Goal: Transaction & Acquisition: Purchase product/service

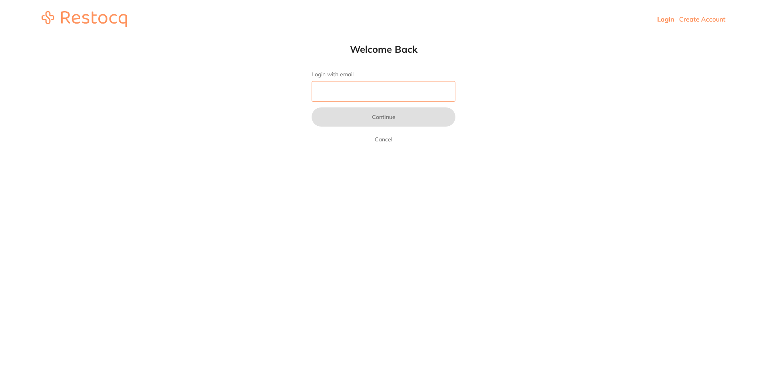
click at [342, 90] on input "Login with email" at bounding box center [384, 91] width 144 height 21
type input "[EMAIL_ADDRESS][DOMAIN_NAME]"
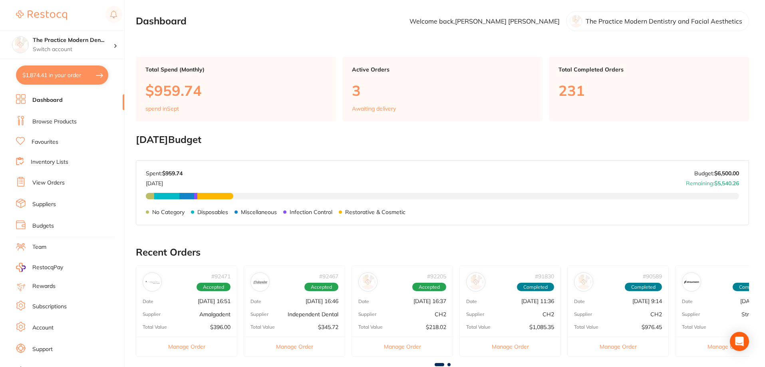
click at [55, 121] on link "Browse Products" at bounding box center [54, 122] width 44 height 8
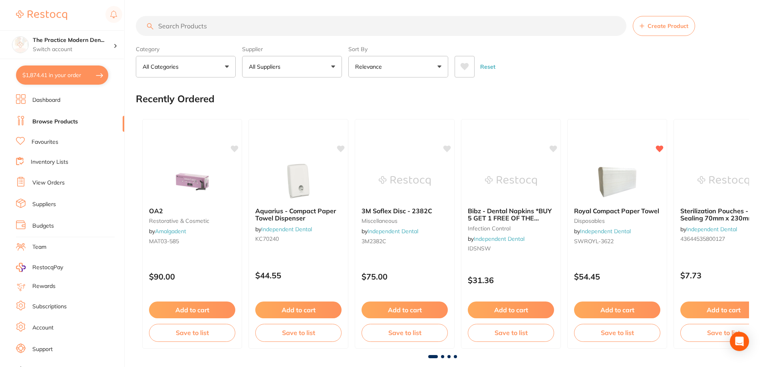
click at [196, 24] on input "search" at bounding box center [381, 26] width 490 height 20
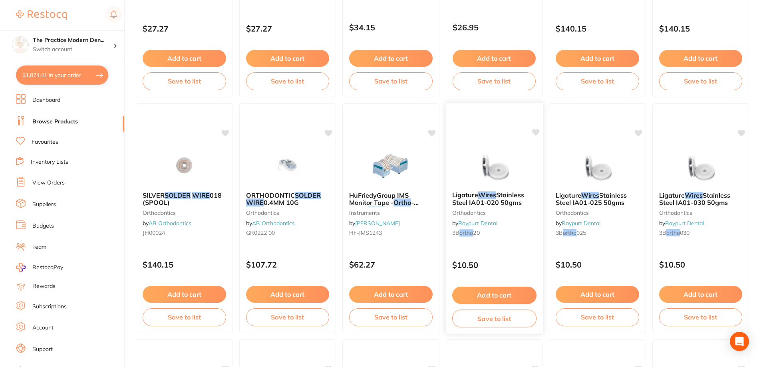
scroll to position [280, 0]
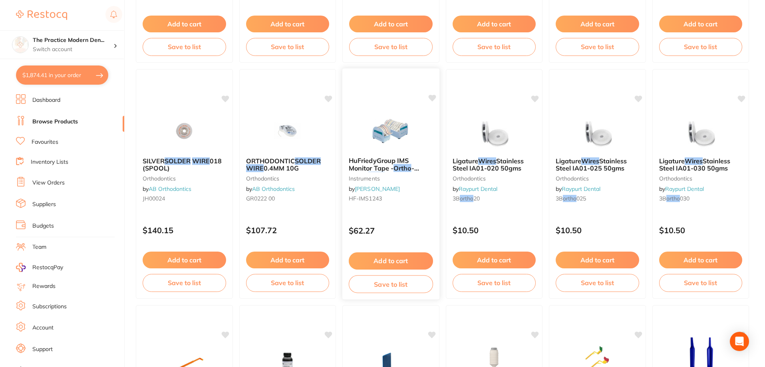
click at [388, 130] on img at bounding box center [391, 130] width 52 height 40
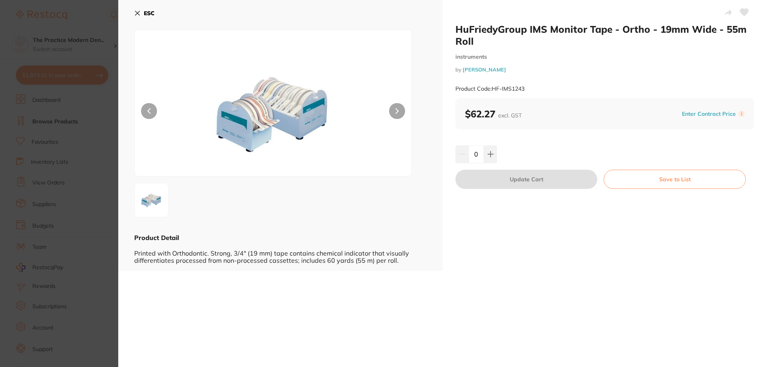
click at [136, 11] on icon at bounding box center [137, 13] width 6 height 6
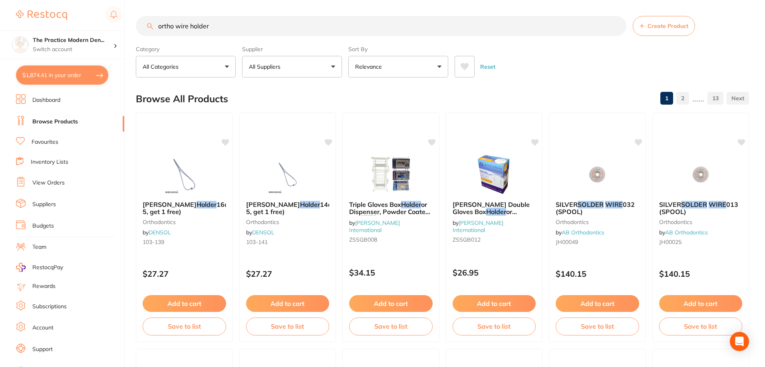
drag, startPoint x: 177, startPoint y: 26, endPoint x: 153, endPoint y: 28, distance: 24.0
click at [155, 26] on input "ortho wire holder" at bounding box center [381, 26] width 490 height 20
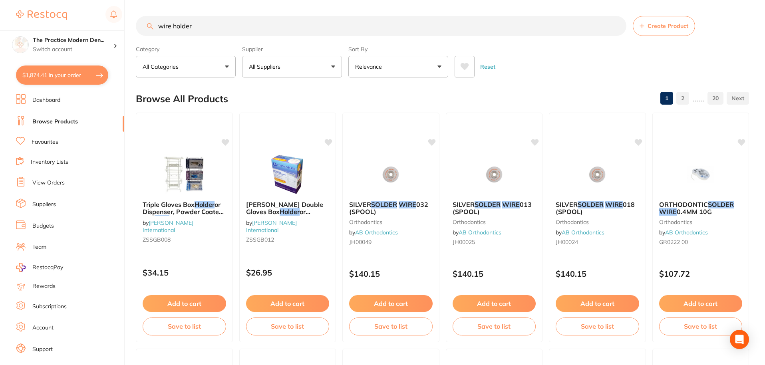
drag, startPoint x: 172, startPoint y: 26, endPoint x: 147, endPoint y: 23, distance: 25.8
click at [147, 23] on input "wire holder" at bounding box center [381, 26] width 490 height 20
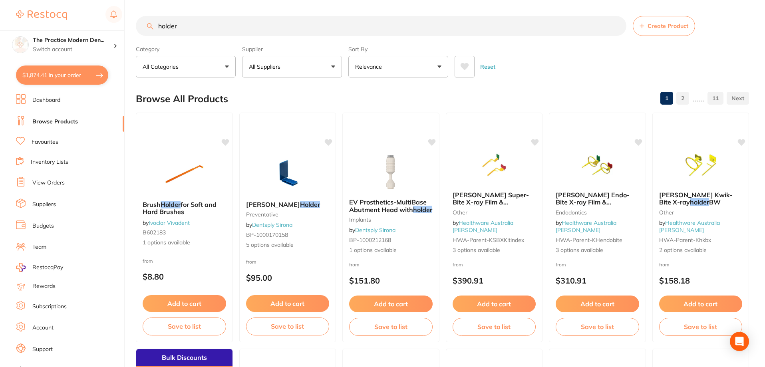
drag, startPoint x: 187, startPoint y: 28, endPoint x: 149, endPoint y: 20, distance: 37.8
click at [149, 20] on input "holder" at bounding box center [381, 26] width 490 height 20
type input "wire organi"
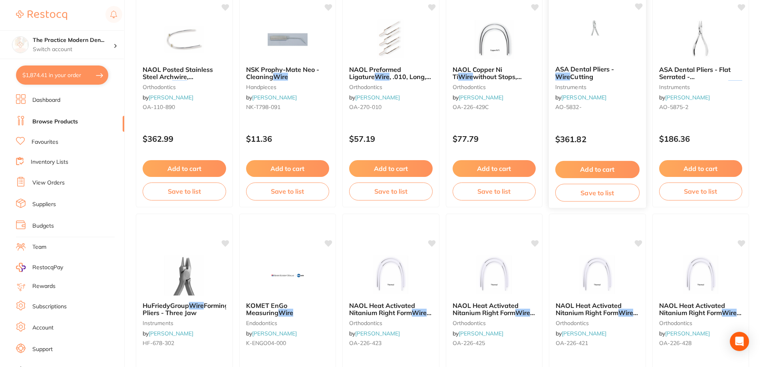
scroll to position [1785, 0]
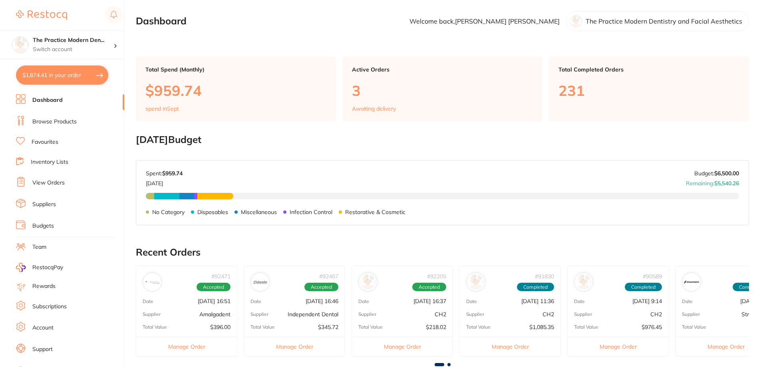
click at [56, 122] on link "Browse Products" at bounding box center [54, 122] width 44 height 8
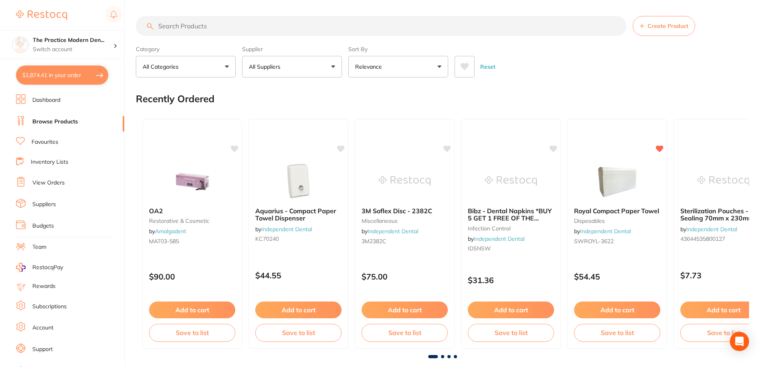
click at [198, 26] on input "search" at bounding box center [381, 26] width 490 height 20
type input "TOTPCD"
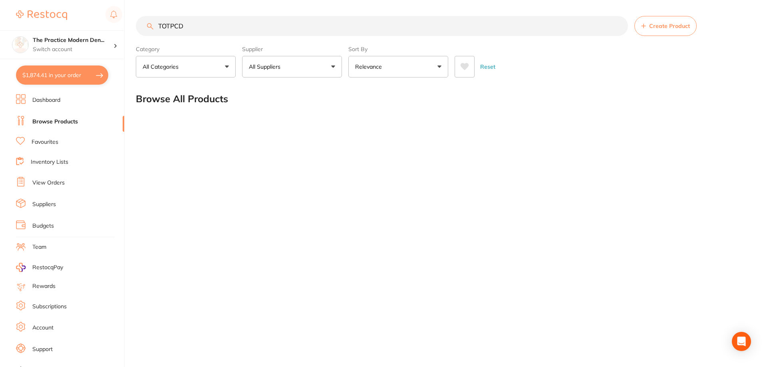
click at [204, 21] on input "TOTPCD" at bounding box center [382, 26] width 492 height 20
drag, startPoint x: 203, startPoint y: 25, endPoint x: 149, endPoint y: 20, distance: 55.0
click at [149, 20] on input "TOTPCD" at bounding box center [382, 26] width 492 height 20
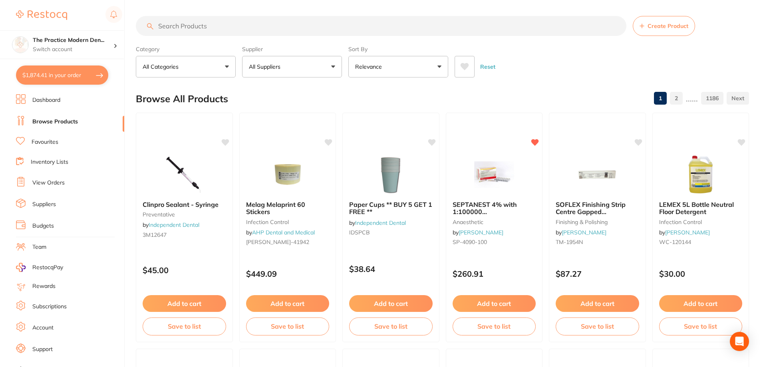
click at [441, 29] on input "search" at bounding box center [381, 26] width 490 height 20
type input "powerchain dispenser"
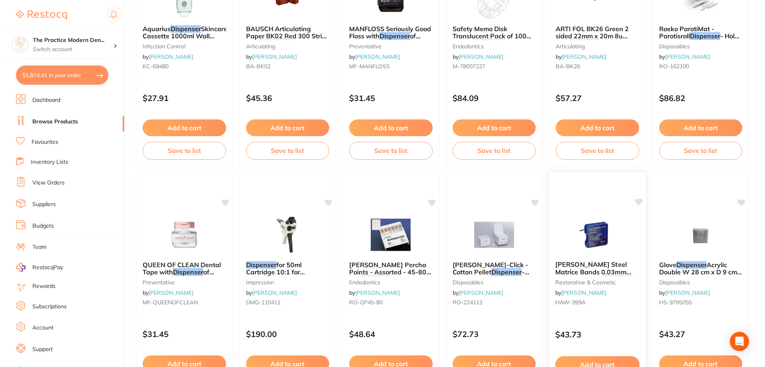
scroll to position [1358, 0]
